Goal: Use online tool/utility: Utilize a website feature to perform a specific function

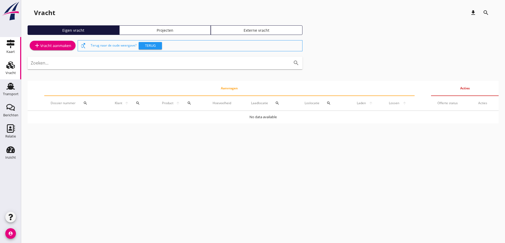
click at [10, 39] on link "Kaart Kaart" at bounding box center [10, 47] width 21 height 21
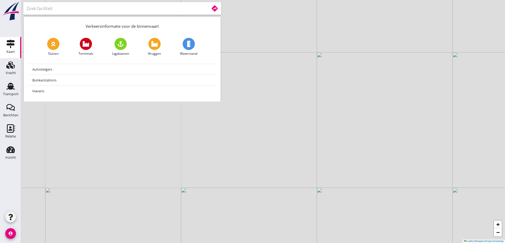
click at [109, 11] on input "text" at bounding box center [113, 8] width 175 height 8
click at [216, 9] on icon at bounding box center [214, 8] width 6 height 6
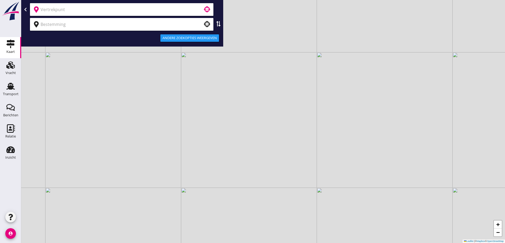
click at [183, 11] on input "text" at bounding box center [118, 9] width 155 height 8
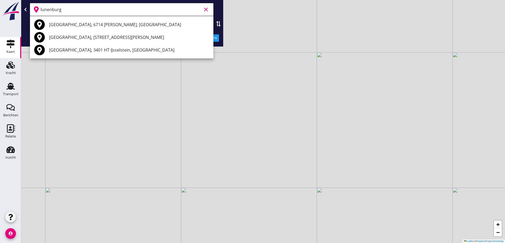
click at [70, 10] on input "lunenburg" at bounding box center [121, 9] width 161 height 8
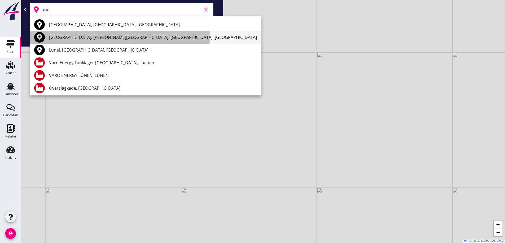
click at [105, 41] on div "[GEOGRAPHIC_DATA], [PERSON_NAME][GEOGRAPHIC_DATA], [GEOGRAPHIC_DATA], [GEOGRAPH…" at bounding box center [153, 37] width 208 height 13
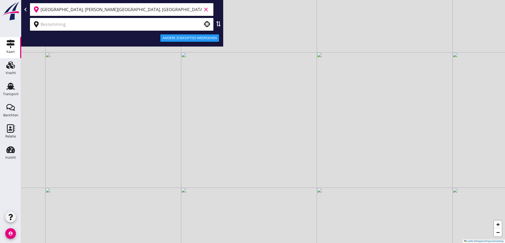
type input "[GEOGRAPHIC_DATA], [PERSON_NAME][GEOGRAPHIC_DATA], [GEOGRAPHIC_DATA], [GEOGRAPH…"
click at [104, 25] on input "text" at bounding box center [118, 24] width 155 height 8
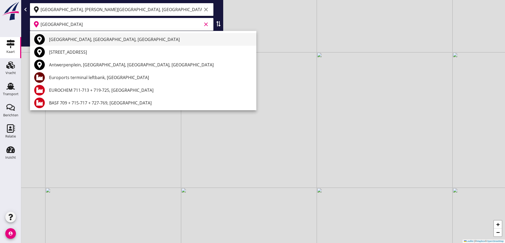
click at [90, 42] on div "[GEOGRAPHIC_DATA], [GEOGRAPHIC_DATA], [GEOGRAPHIC_DATA]" at bounding box center [150, 39] width 203 height 6
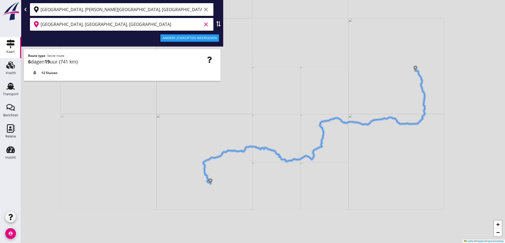
type input "[GEOGRAPHIC_DATA], [GEOGRAPHIC_DATA], [GEOGRAPHIC_DATA]"
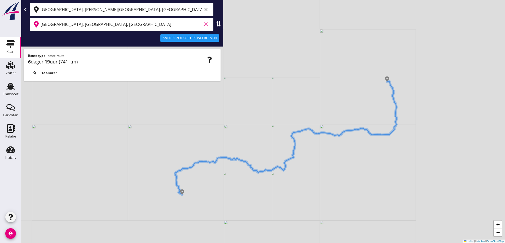
drag, startPoint x: 405, startPoint y: 96, endPoint x: 377, endPoint y: 107, distance: 30.4
click at [377, 107] on div "+ − Leaflet | © Mapbox © OpenStreetMap" at bounding box center [263, 121] width 484 height 243
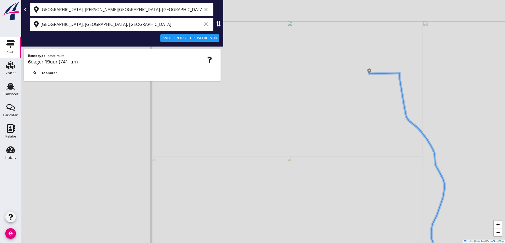
drag, startPoint x: 370, startPoint y: 93, endPoint x: 353, endPoint y: 124, distance: 35.3
click at [353, 126] on div "+ − Leaflet | © Mapbox © OpenStreetMap" at bounding box center [263, 121] width 484 height 243
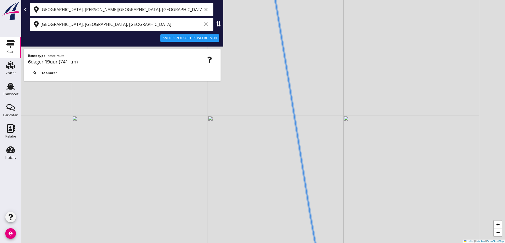
drag, startPoint x: 283, startPoint y: 162, endPoint x: 253, endPoint y: 166, distance: 30.0
click at [264, 167] on div "+ − Leaflet | © Mapbox © OpenStreetMap" at bounding box center [263, 121] width 484 height 243
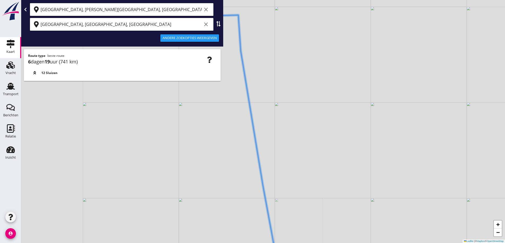
drag, startPoint x: 206, startPoint y: 25, endPoint x: 207, endPoint y: 20, distance: 4.6
click at [207, 24] on icon "clear" at bounding box center [206, 24] width 6 height 6
click at [207, 13] on div "[GEOGRAPHIC_DATA], [PERSON_NAME][GEOGRAPHIC_DATA], [GEOGRAPHIC_DATA], [GEOGRAPH…" at bounding box center [126, 9] width 170 height 8
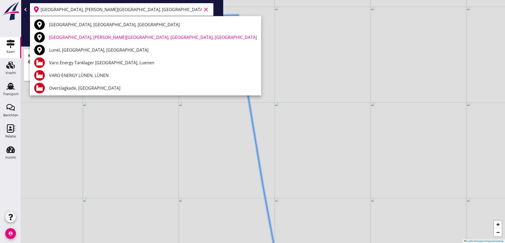
drag, startPoint x: 204, startPoint y: 3, endPoint x: 206, endPoint y: 7, distance: 4.9
click at [204, 3] on div "[GEOGRAPHIC_DATA], [PERSON_NAME][GEOGRAPHIC_DATA], [GEOGRAPHIC_DATA], [GEOGRAPH…" at bounding box center [122, 9] width 200 height 15
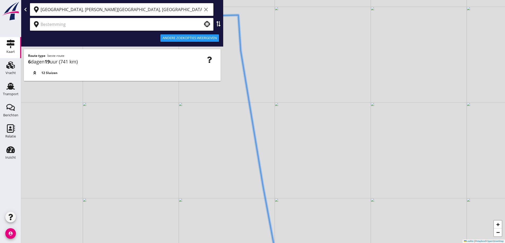
click at [206, 7] on icon "clear" at bounding box center [206, 9] width 6 height 6
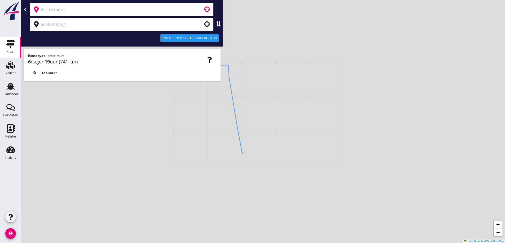
drag, startPoint x: 225, startPoint y: 105, endPoint x: 213, endPoint y: 107, distance: 11.6
click at [213, 107] on div "+ − Leaflet | © Mapbox © OpenStreetMap" at bounding box center [263, 121] width 484 height 243
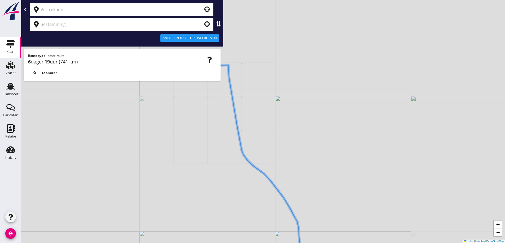
drag, startPoint x: 213, startPoint y: 107, endPoint x: 219, endPoint y: 149, distance: 42.5
click at [219, 149] on div "+ − Leaflet | © Mapbox © OpenStreetMap" at bounding box center [263, 121] width 484 height 243
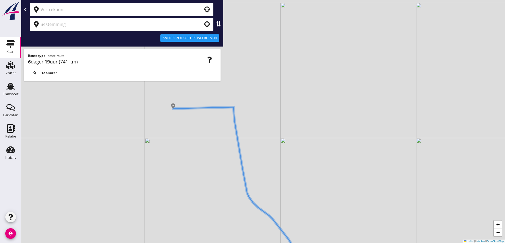
drag, startPoint x: 220, startPoint y: 138, endPoint x: 241, endPoint y: 140, distance: 21.0
click at [241, 140] on div "+ − Leaflet | © Mapbox © OpenStreetMap" at bounding box center [263, 121] width 484 height 243
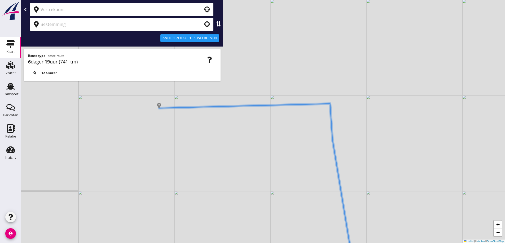
drag, startPoint x: 202, startPoint y: 140, endPoint x: 205, endPoint y: 143, distance: 4.1
click at [205, 143] on div "+ − Leaflet | © Mapbox © OpenStreetMap" at bounding box center [263, 121] width 484 height 243
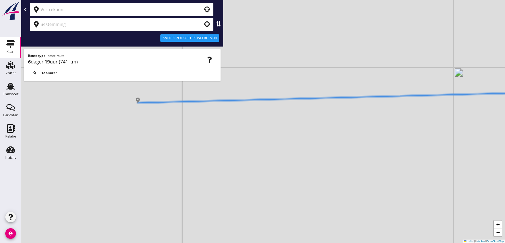
drag, startPoint x: 172, startPoint y: 119, endPoint x: 197, endPoint y: 149, distance: 38.0
click at [197, 149] on div "+ − Leaflet | © Mapbox © OpenStreetMap" at bounding box center [263, 121] width 484 height 243
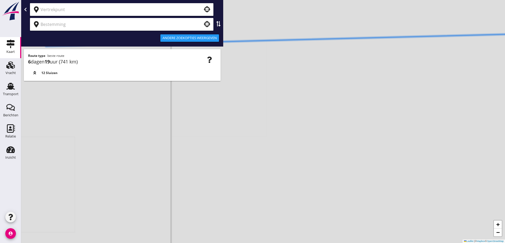
drag, startPoint x: 192, startPoint y: 137, endPoint x: 197, endPoint y: 149, distance: 13.4
click at [197, 149] on div "+ − Leaflet | © Mapbox © OpenStreetMap" at bounding box center [263, 121] width 484 height 243
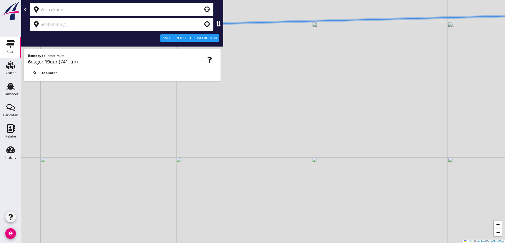
drag, startPoint x: 195, startPoint y: 142, endPoint x: 205, endPoint y: 152, distance: 13.7
click at [205, 152] on div "+ − Leaflet | © Mapbox © OpenStreetMap" at bounding box center [263, 121] width 484 height 243
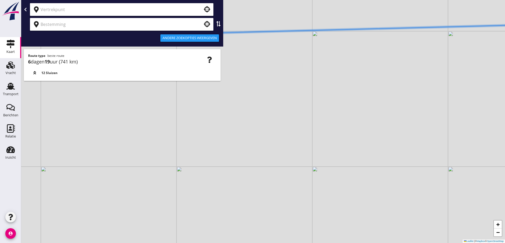
drag, startPoint x: 212, startPoint y: 147, endPoint x: 212, endPoint y: 157, distance: 9.5
click at [212, 157] on div "+ − Leaflet | © Mapbox © OpenStreetMap" at bounding box center [263, 121] width 484 height 243
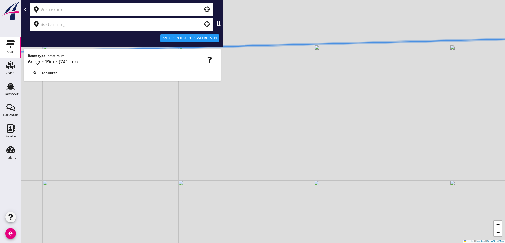
drag, startPoint x: 210, startPoint y: 135, endPoint x: 212, endPoint y: 161, distance: 26.0
click at [212, 161] on div "+ − Leaflet | © Mapbox © OpenStreetMap" at bounding box center [263, 121] width 484 height 243
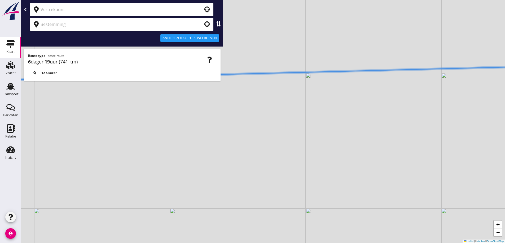
click at [237, 152] on div "+ − Leaflet | © Mapbox © OpenStreetMap" at bounding box center [263, 121] width 484 height 243
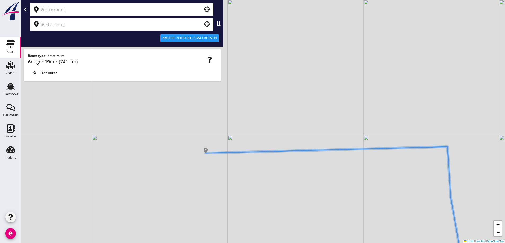
drag, startPoint x: 236, startPoint y: 151, endPoint x: 234, endPoint y: 169, distance: 17.6
click at [234, 169] on div "+ − Leaflet | © Mapbox © OpenStreetMap" at bounding box center [263, 121] width 484 height 243
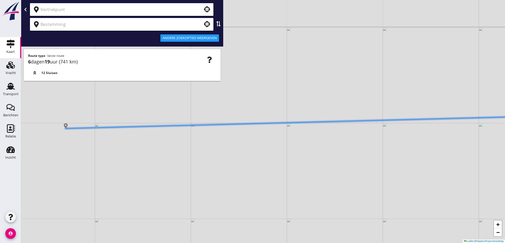
drag, startPoint x: 226, startPoint y: 159, endPoint x: 226, endPoint y: 169, distance: 9.8
click at [226, 169] on div "+ − Leaflet | © Mapbox © OpenStreetMap" at bounding box center [263, 121] width 484 height 243
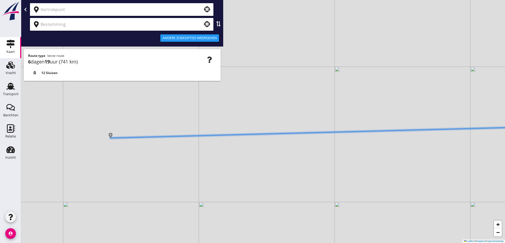
drag, startPoint x: 218, startPoint y: 172, endPoint x: 203, endPoint y: 172, distance: 14.8
click at [203, 172] on div "+ − Leaflet | © Mapbox © OpenStreetMap" at bounding box center [263, 121] width 484 height 243
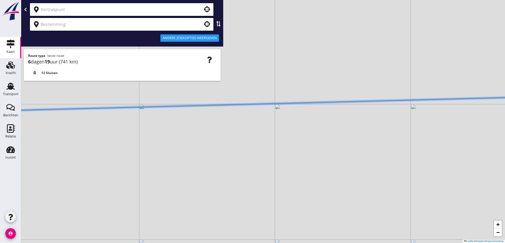
drag, startPoint x: 185, startPoint y: 166, endPoint x: 205, endPoint y: 182, distance: 25.7
click at [204, 182] on div "+ − Leaflet | © Mapbox © OpenStreetMap" at bounding box center [263, 121] width 484 height 243
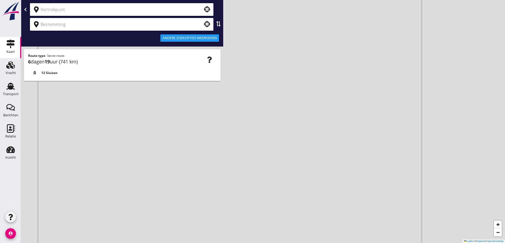
drag, startPoint x: 182, startPoint y: 176, endPoint x: 203, endPoint y: 171, distance: 21.8
click at [203, 171] on div "+ − Leaflet | © Mapbox © OpenStreetMap" at bounding box center [263, 121] width 484 height 243
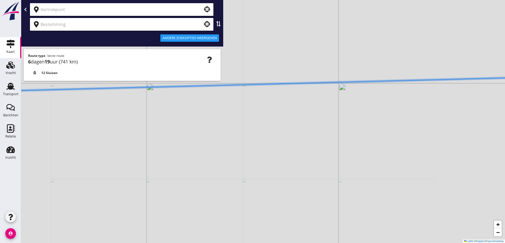
click at [203, 172] on div "+ − Leaflet | © Mapbox © OpenStreetMap" at bounding box center [263, 121] width 484 height 243
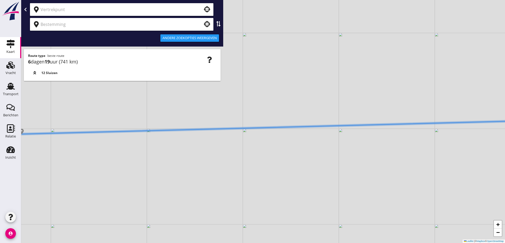
click at [345, 131] on div "+ − Leaflet | © Mapbox © OpenStreetMap" at bounding box center [263, 121] width 484 height 243
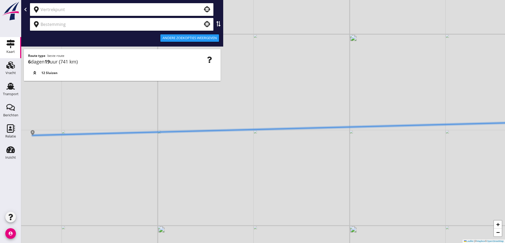
click at [288, 119] on div "+ − Leaflet | © Mapbox © OpenStreetMap" at bounding box center [263, 121] width 484 height 243
